Goal: Transaction & Acquisition: Purchase product/service

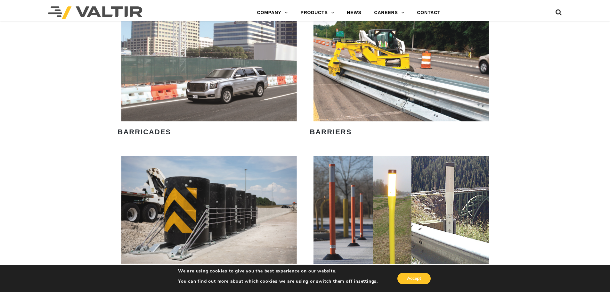
scroll to position [448, 0]
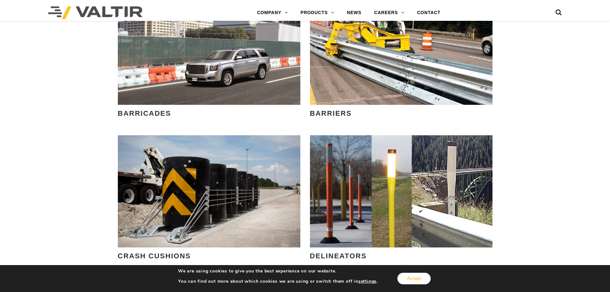
click at [408, 278] on button "Accept" at bounding box center [413, 278] width 33 height 12
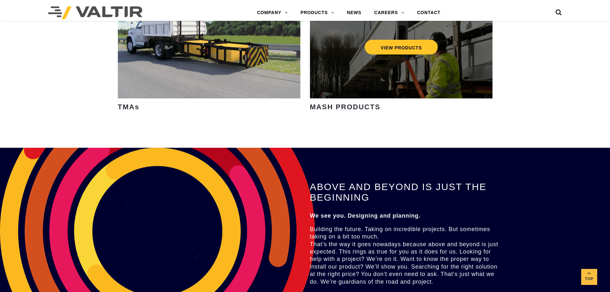
scroll to position [1024, 0]
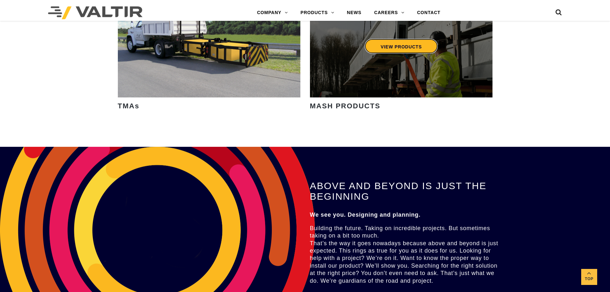
click at [378, 49] on link "VIEW PRODUCTS" at bounding box center [400, 46] width 73 height 15
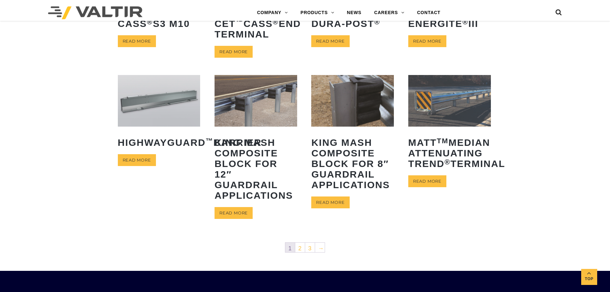
scroll to position [256, 0]
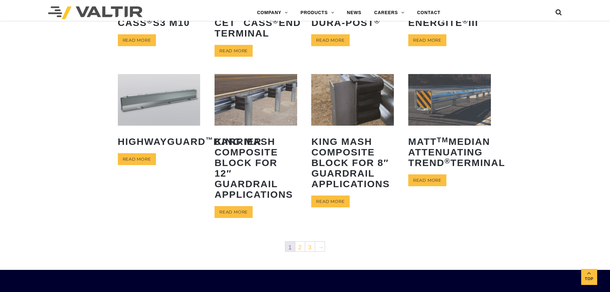
click at [148, 116] on img at bounding box center [159, 100] width 83 height 52
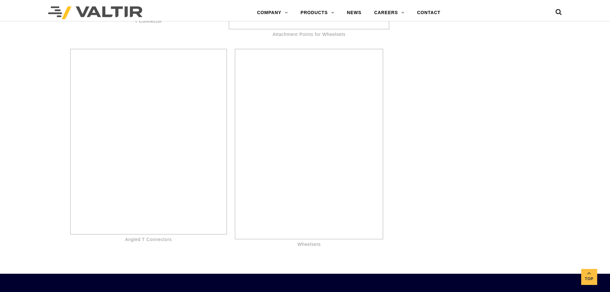
scroll to position [3776, 0]
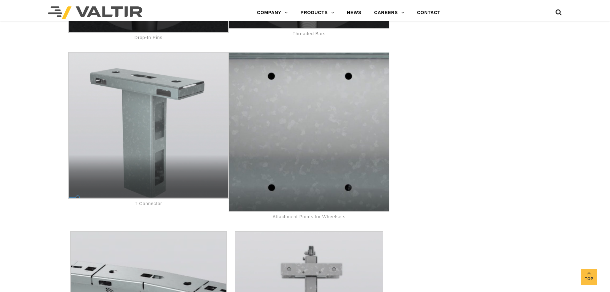
drag, startPoint x: 475, startPoint y: 240, endPoint x: 460, endPoint y: 151, distance: 90.2
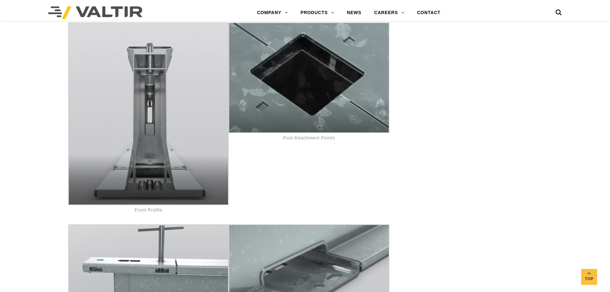
scroll to position [3136, 0]
